Goal: Find specific page/section: Find specific page/section

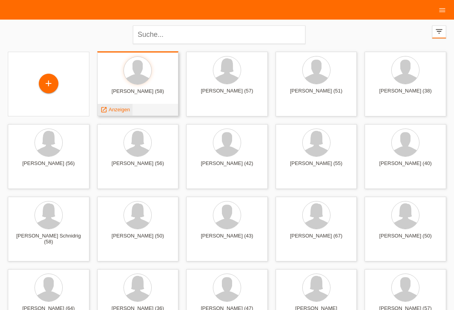
click at [125, 109] on span "Anzeigen" at bounding box center [119, 110] width 21 height 6
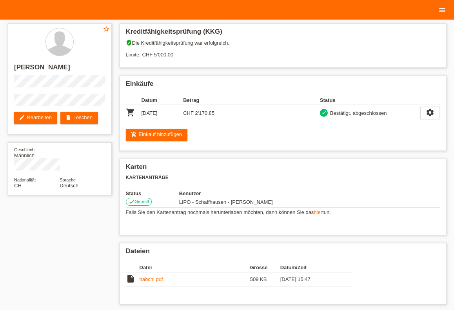
click at [448, 11] on link "menu" at bounding box center [442, 9] width 16 height 5
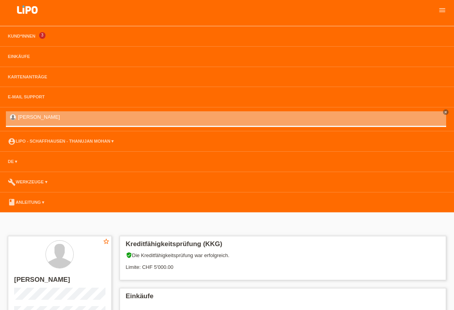
click at [24, 34] on li "Kund*innen 3" at bounding box center [227, 36] width 454 height 20
click at [24, 36] on link "Kund*innen" at bounding box center [21, 36] width 35 height 5
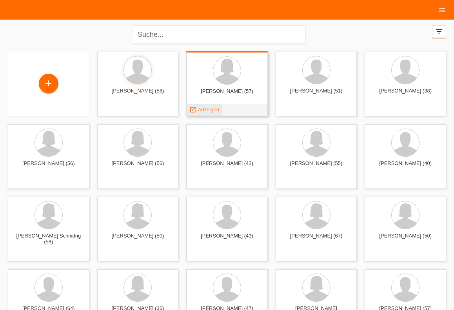
click at [205, 111] on span "Anzeigen" at bounding box center [208, 110] width 21 height 6
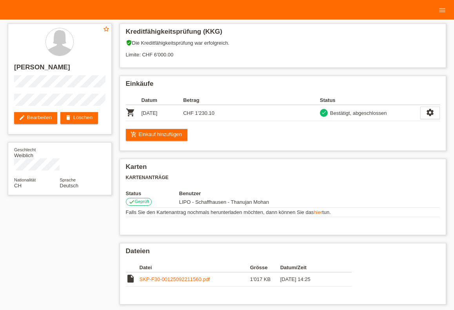
click at [0, 12] on nav "Kund*innen 3 Einkäufe Kartenanträge E-Mail Support close" at bounding box center [227, 10] width 454 height 20
click at [449, 11] on link "menu" at bounding box center [442, 9] width 16 height 5
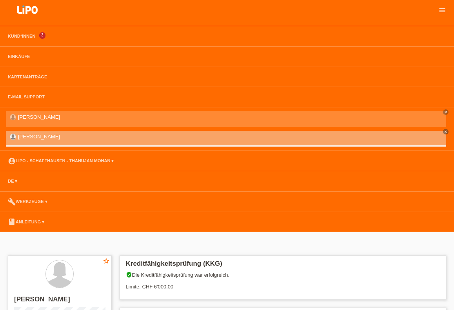
click at [16, 32] on li "Kund*innen 3" at bounding box center [227, 36] width 454 height 20
click at [18, 35] on link "Kund*innen" at bounding box center [21, 36] width 35 height 5
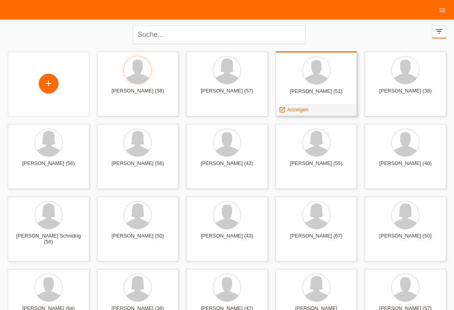
click at [300, 110] on span "Anzeigen" at bounding box center [297, 110] width 21 height 6
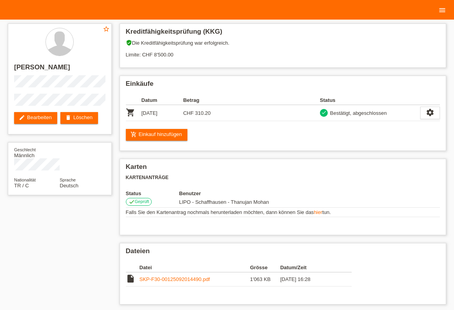
click at [439, 9] on icon "menu" at bounding box center [442, 10] width 8 height 8
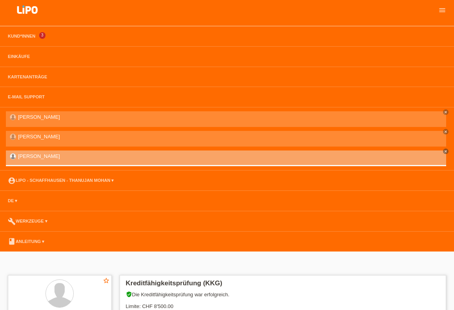
click at [16, 33] on li "Kund*innen 3" at bounding box center [227, 36] width 454 height 20
click at [16, 34] on link "Kund*innen" at bounding box center [21, 36] width 35 height 5
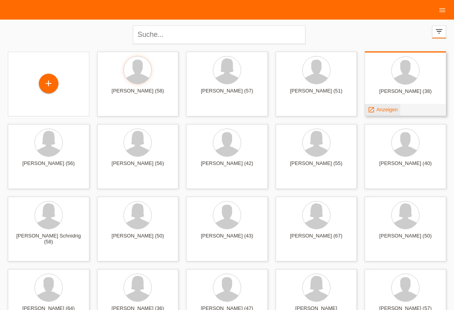
click at [385, 107] on span "Anzeigen" at bounding box center [386, 110] width 21 height 6
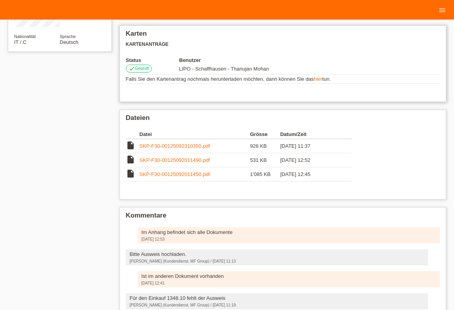
scroll to position [76, 0]
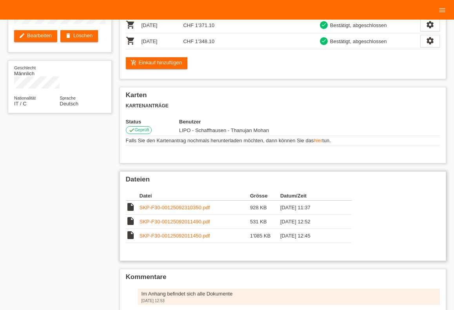
click at [183, 210] on link "SKP-F30-00125092310350.pdf" at bounding box center [175, 208] width 71 height 6
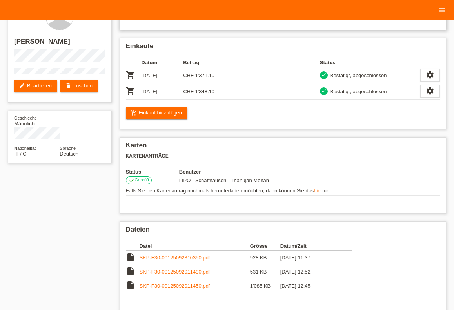
scroll to position [0, 0]
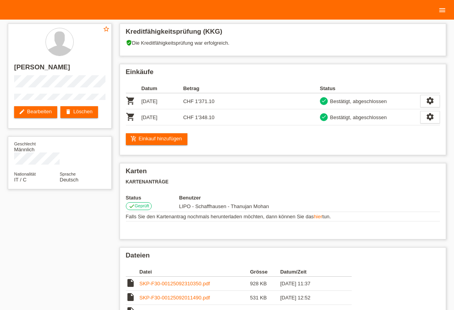
click at [444, 14] on icon "menu" at bounding box center [442, 10] width 8 height 8
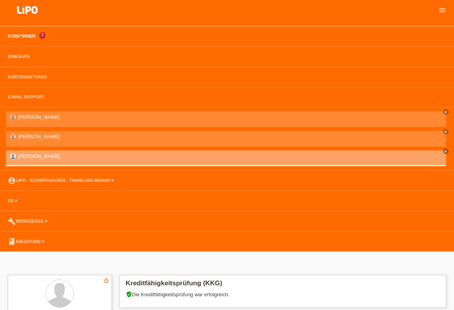
click at [16, 35] on link "Kund*innen" at bounding box center [21, 36] width 35 height 5
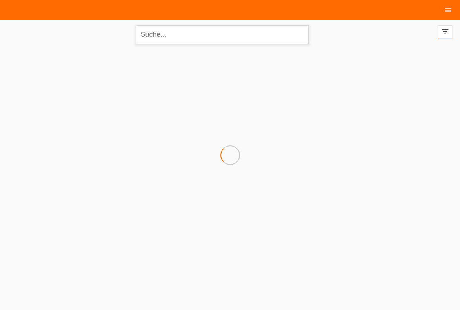
click at [185, 38] on input "text" at bounding box center [222, 34] width 172 height 18
type input "[PERSON_NAME]"
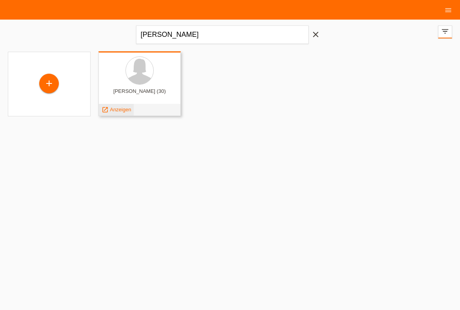
click at [118, 110] on span "Anzeigen" at bounding box center [120, 110] width 21 height 6
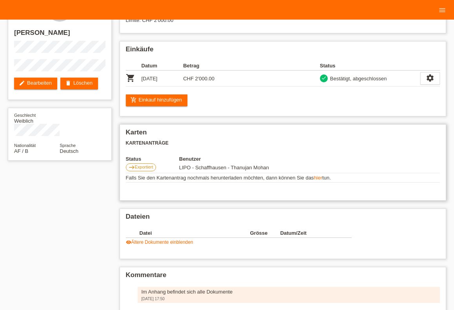
scroll to position [43, 0]
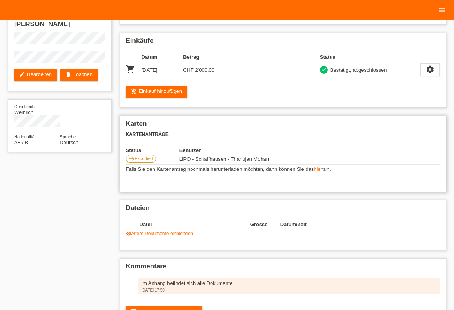
click at [322, 171] on link "hier" at bounding box center [318, 169] width 9 height 6
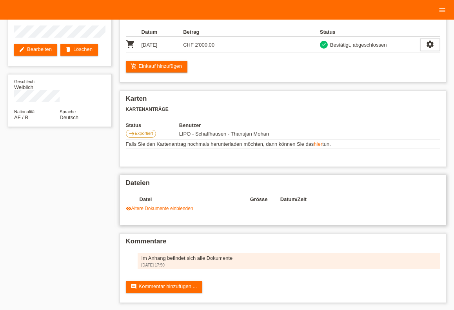
scroll to position [72, 0]
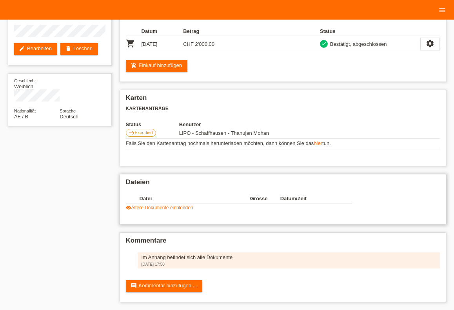
click at [163, 206] on link "visibility Ältere Dokumente einblenden" at bounding box center [159, 207] width 67 height 5
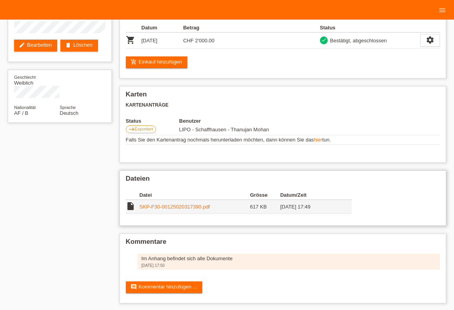
click at [159, 210] on link "SKP-F30-00125020317390.pdf" at bounding box center [175, 207] width 71 height 6
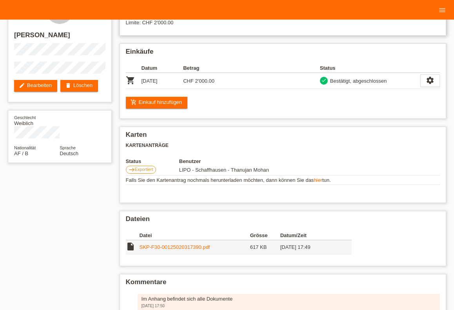
scroll to position [0, 0]
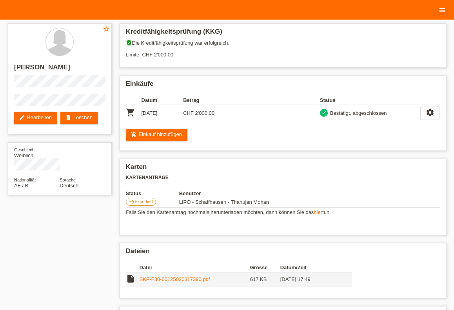
click at [439, 10] on icon "menu" at bounding box center [442, 10] width 8 height 8
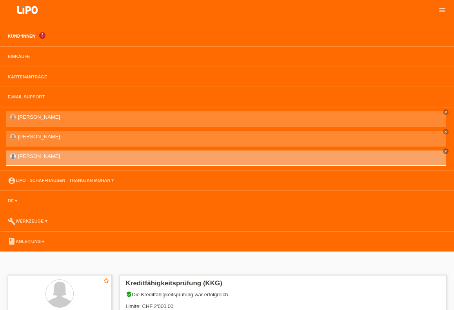
click at [15, 36] on link "Kund*innen" at bounding box center [21, 36] width 35 height 5
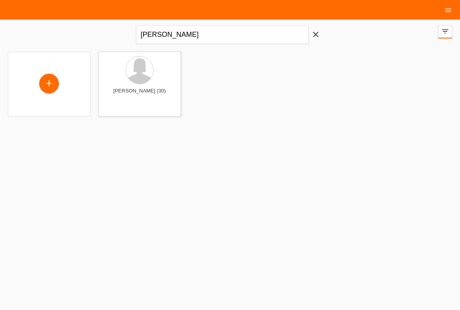
click at [315, 38] on icon "close" at bounding box center [315, 34] width 9 height 9
